Goal: Task Accomplishment & Management: Manage account settings

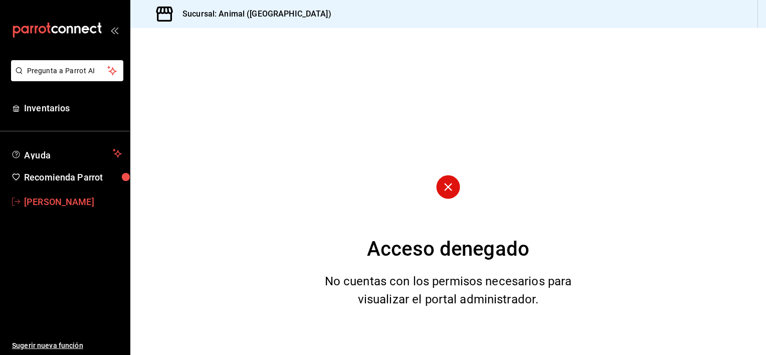
click at [41, 197] on span "[PERSON_NAME]" at bounding box center [73, 202] width 98 height 14
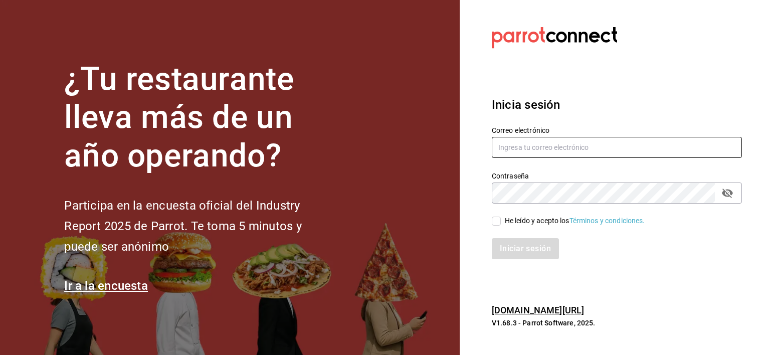
type input "7e625cef-d435-4be6-b405-d222cc42cff3@fake.email"
click at [499, 221] on input "He leído y acepto los Términos y condiciones." at bounding box center [496, 221] width 9 height 9
checkbox input "true"
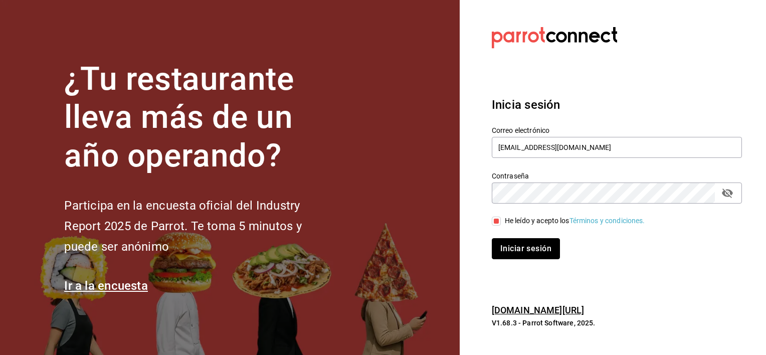
click at [530, 246] on button "Iniciar sesión" at bounding box center [526, 248] width 68 height 21
